Goal: Find specific page/section: Find specific page/section

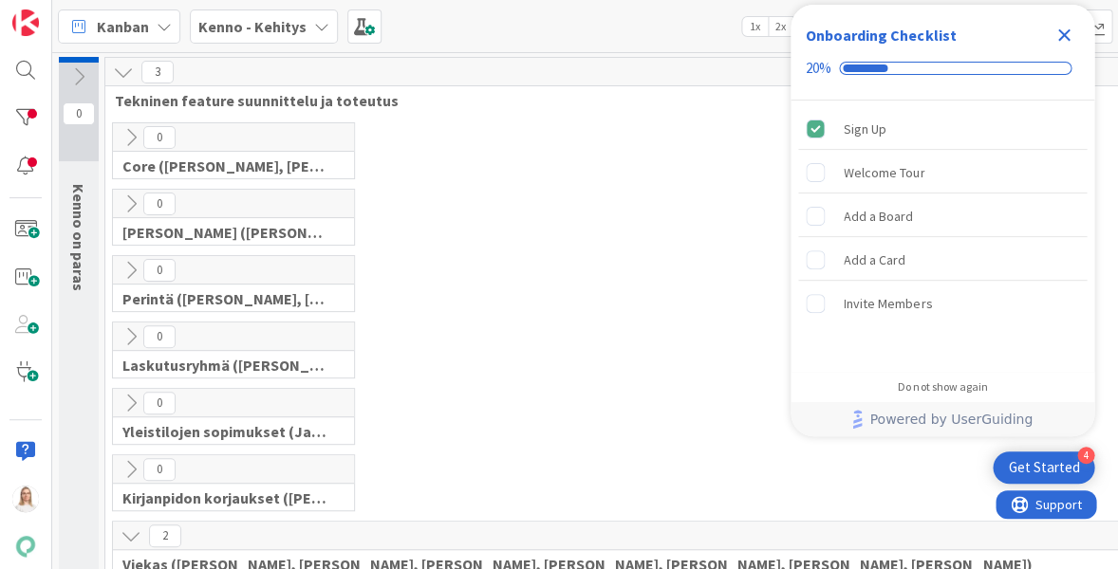
click at [1062, 33] on icon "Close Checklist" at bounding box center [1064, 35] width 12 height 12
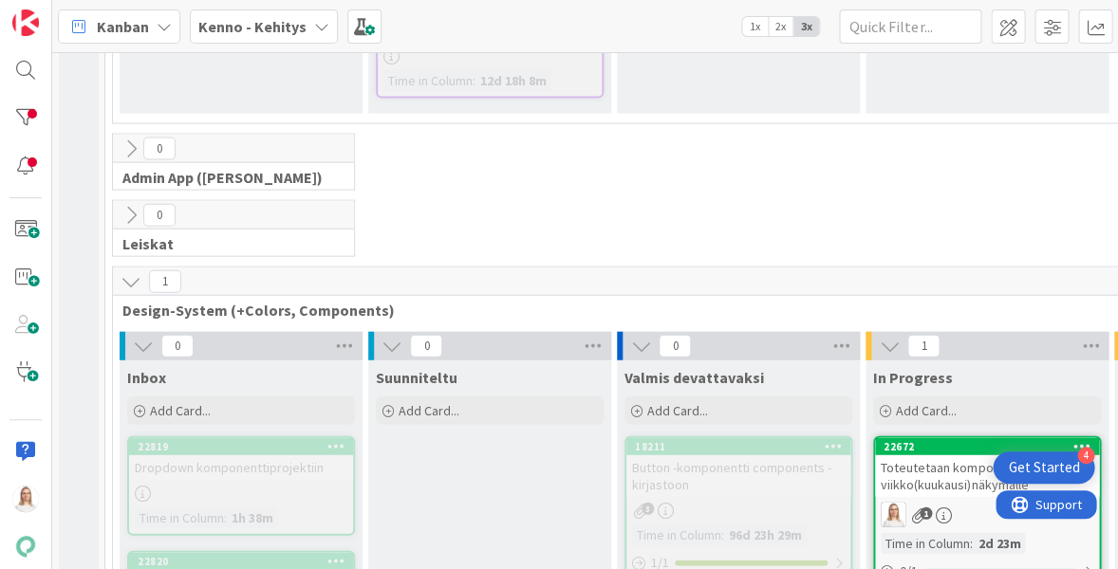
scroll to position [8426, 0]
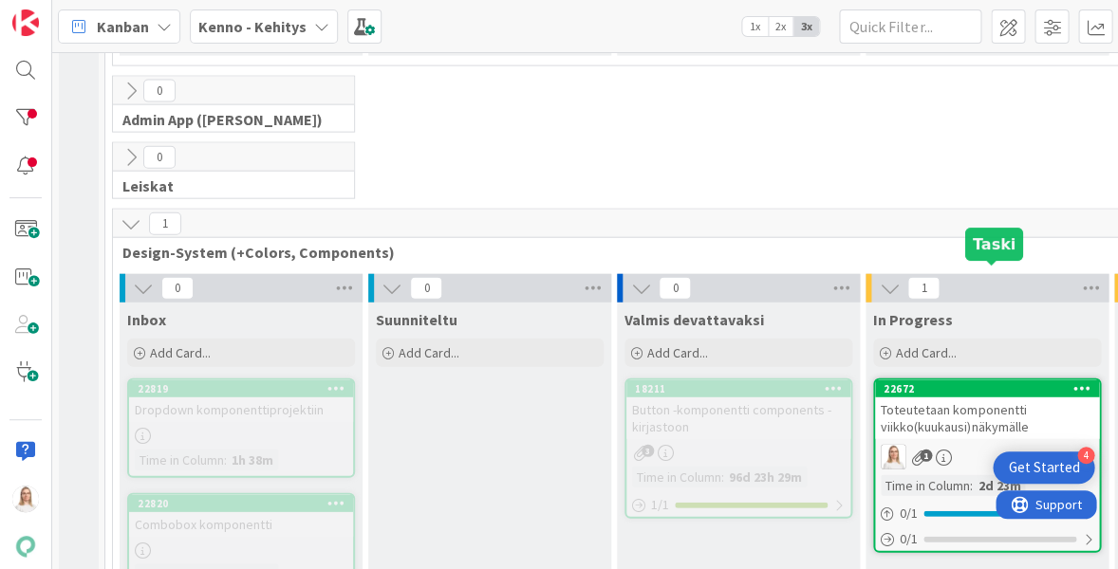
click at [959, 382] on div "22672" at bounding box center [991, 388] width 215 height 13
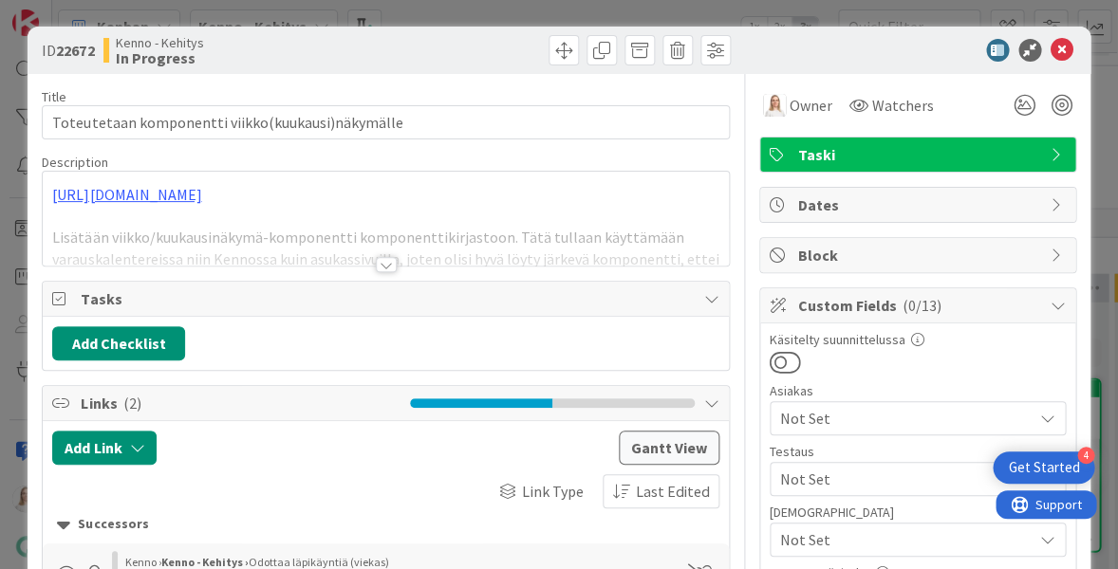
click at [382, 262] on div at bounding box center [386, 264] width 21 height 15
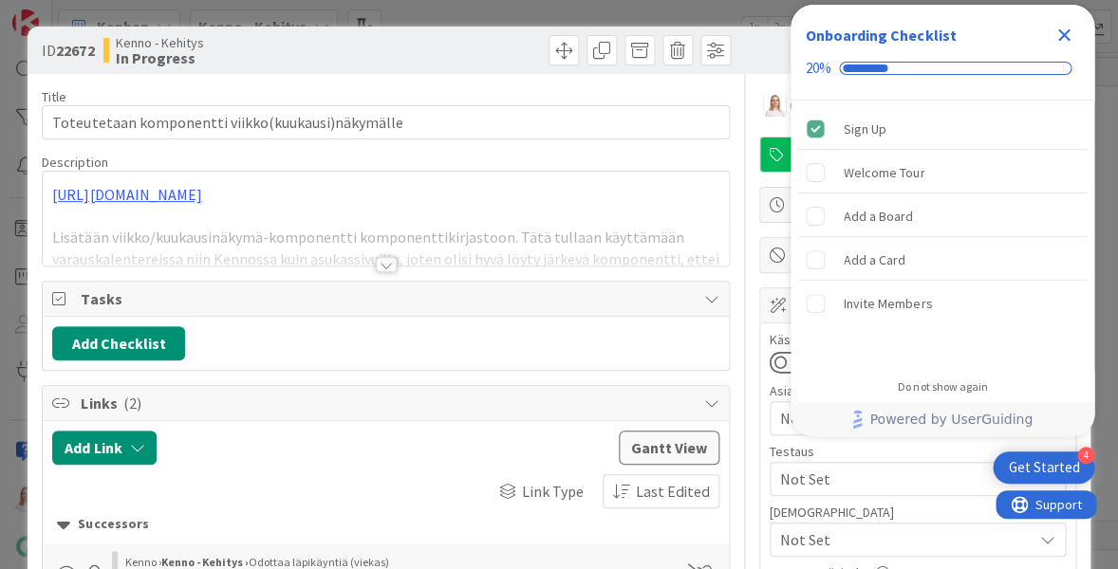
click at [1056, 29] on icon "Close Checklist" at bounding box center [1063, 35] width 23 height 23
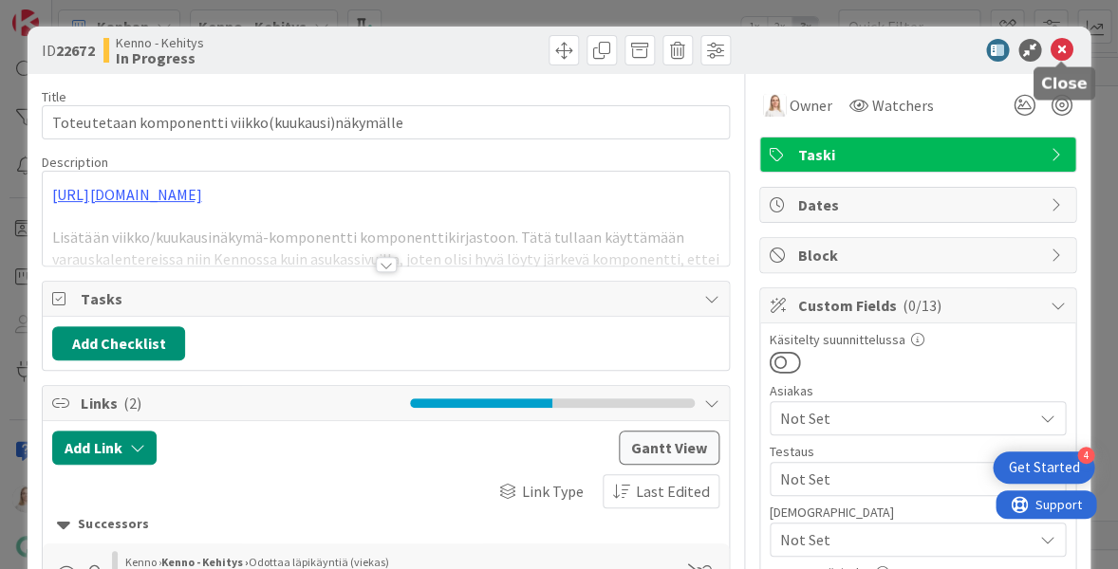
click at [1058, 56] on icon at bounding box center [1062, 50] width 23 height 23
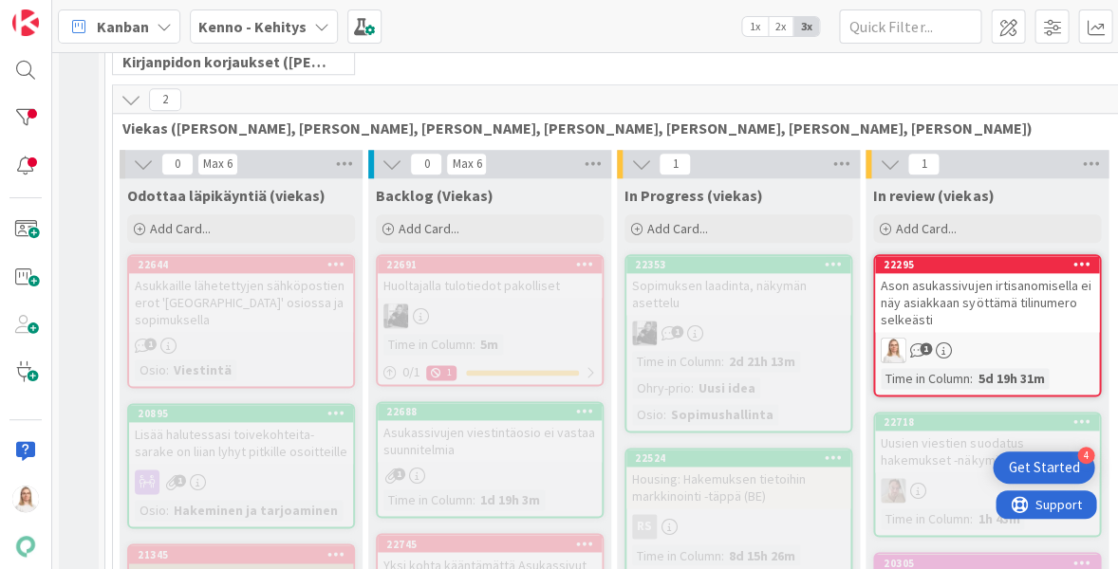
scroll to position [458, 0]
